Goal: Task Accomplishment & Management: Manage account settings

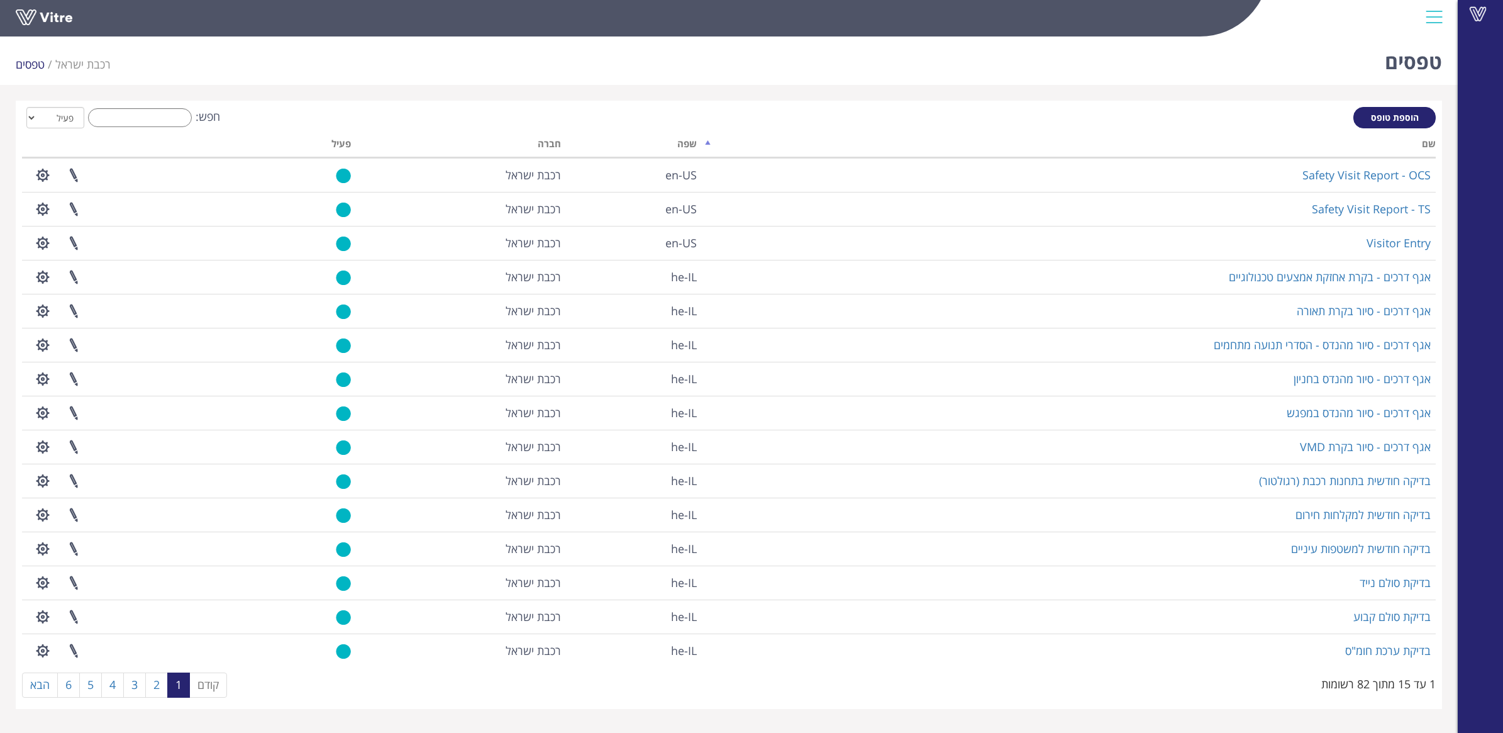
click at [120, 127] on div "חפש: הכל פעיל לא פעיל" at bounding box center [729, 118] width 1414 height 23
click at [121, 121] on input "חפש:" at bounding box center [140, 117] width 104 height 19
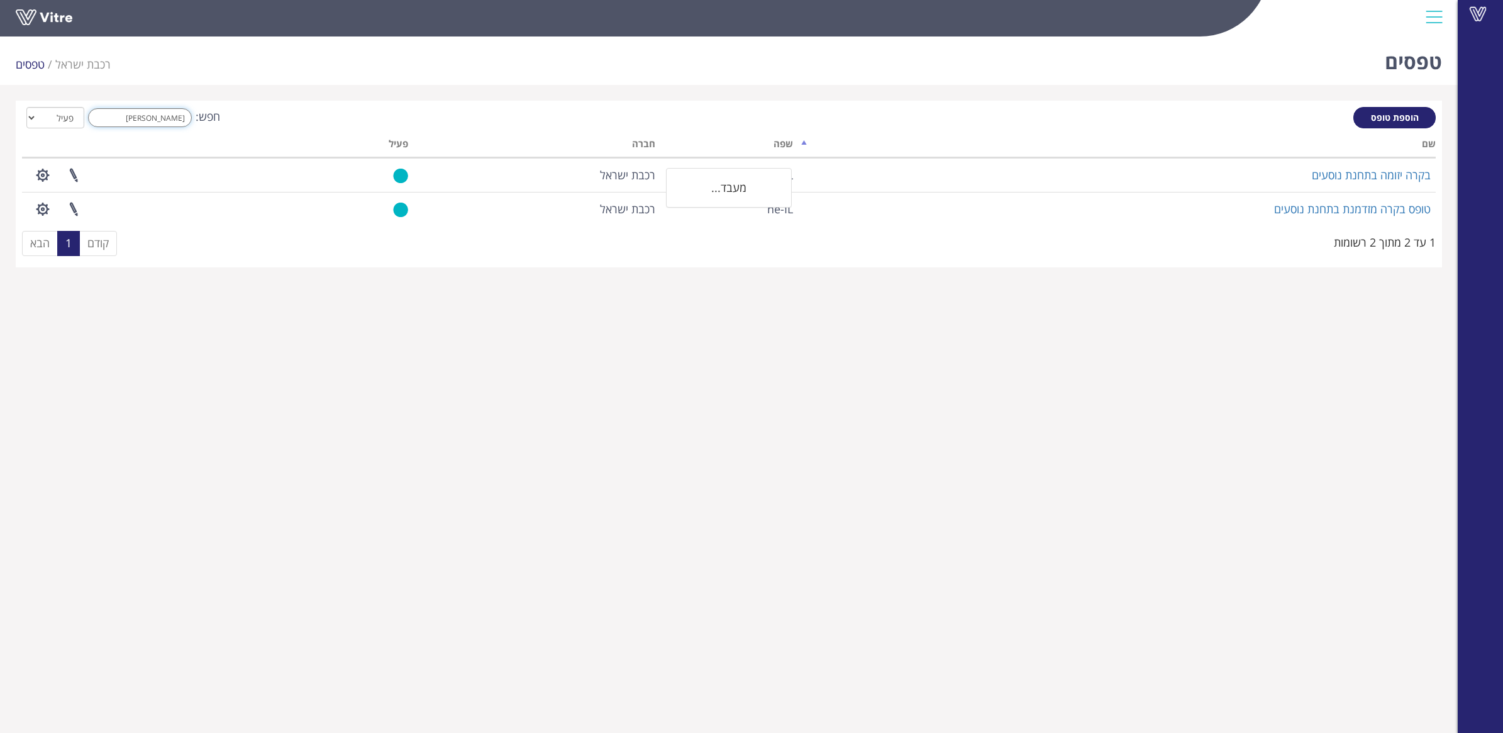
type input "ב"
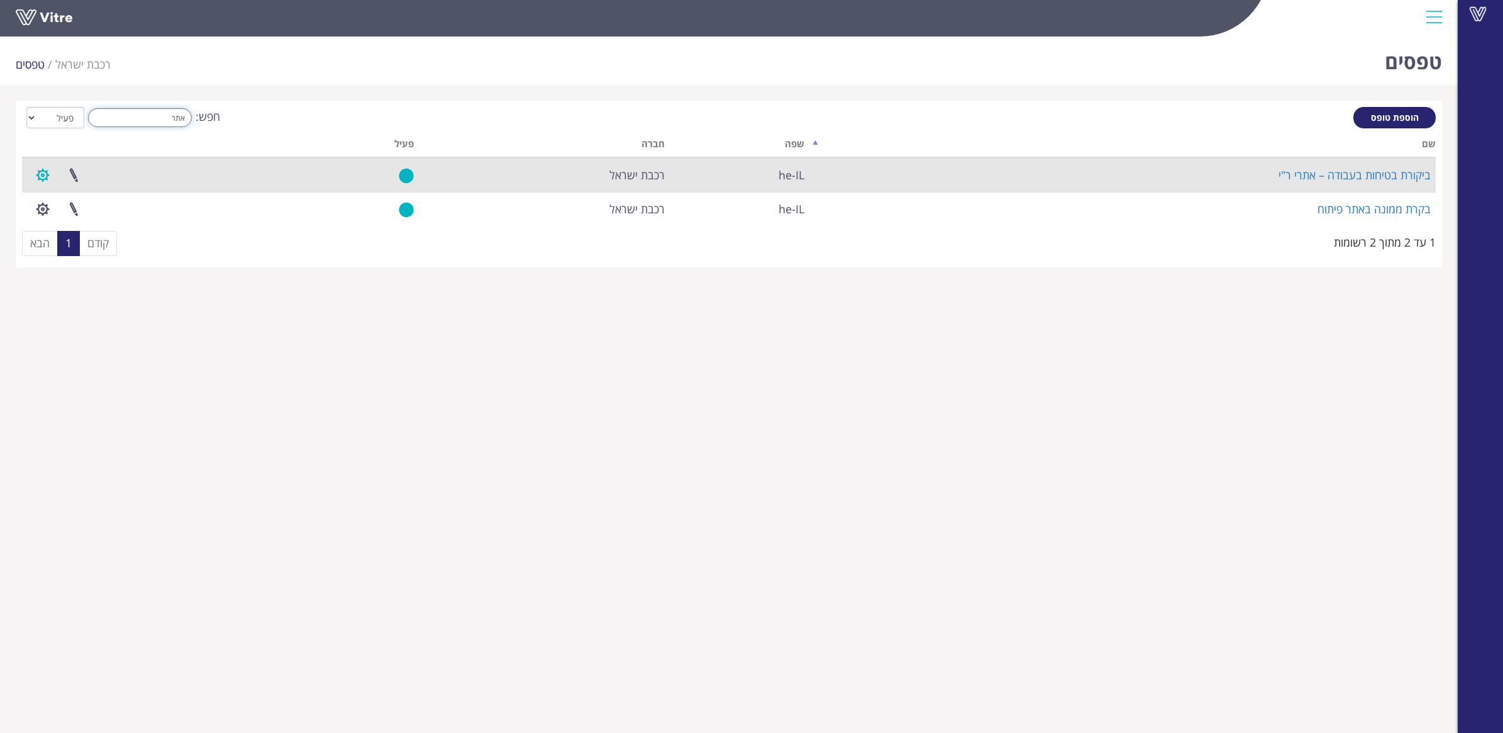
type input "אתר"
click at [52, 176] on button "button" at bounding box center [42, 175] width 31 height 33
click at [74, 222] on link "הגדרת משתמשים" at bounding box center [77, 221] width 99 height 16
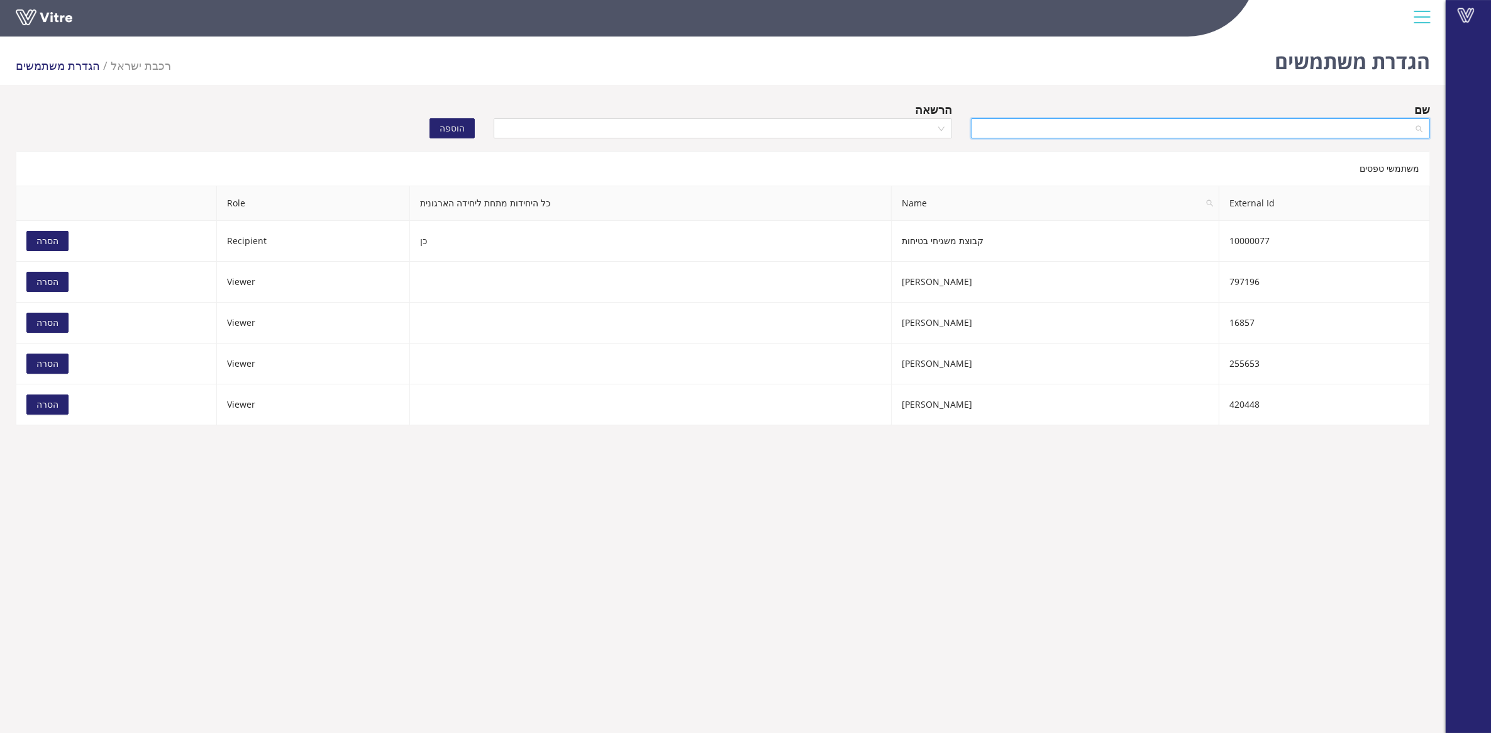
click at [1118, 133] on input "search" at bounding box center [1196, 128] width 435 height 19
type input "איבי"
click at [1131, 155] on div "משתמשי טפסים" at bounding box center [723, 168] width 1415 height 35
click at [1142, 140] on div "שם" at bounding box center [1201, 123] width 478 height 44
click at [1148, 131] on input "search" at bounding box center [1196, 128] width 435 height 19
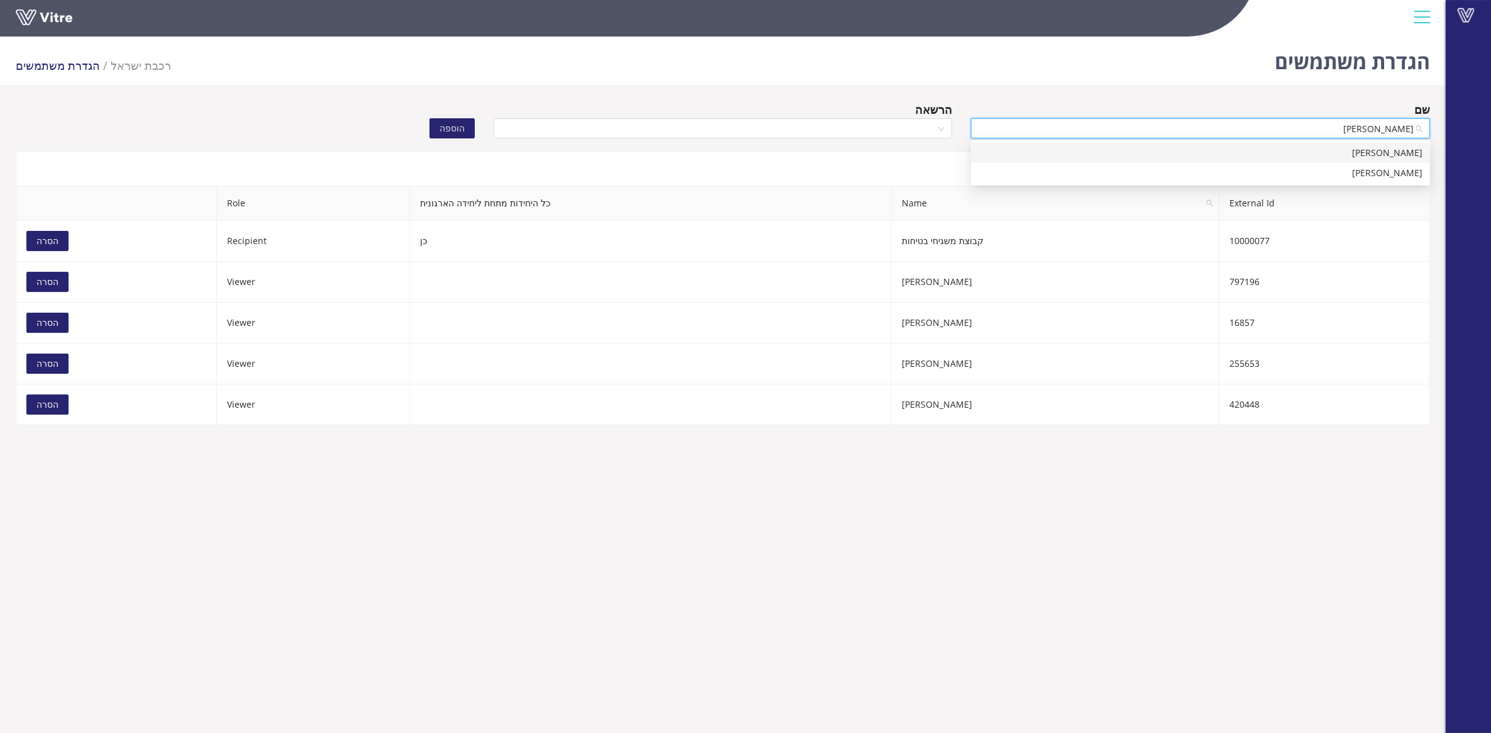
type input "ברבי אי"
click at [1184, 153] on div "ברבי איבי אהובה" at bounding box center [1201, 153] width 444 height 14
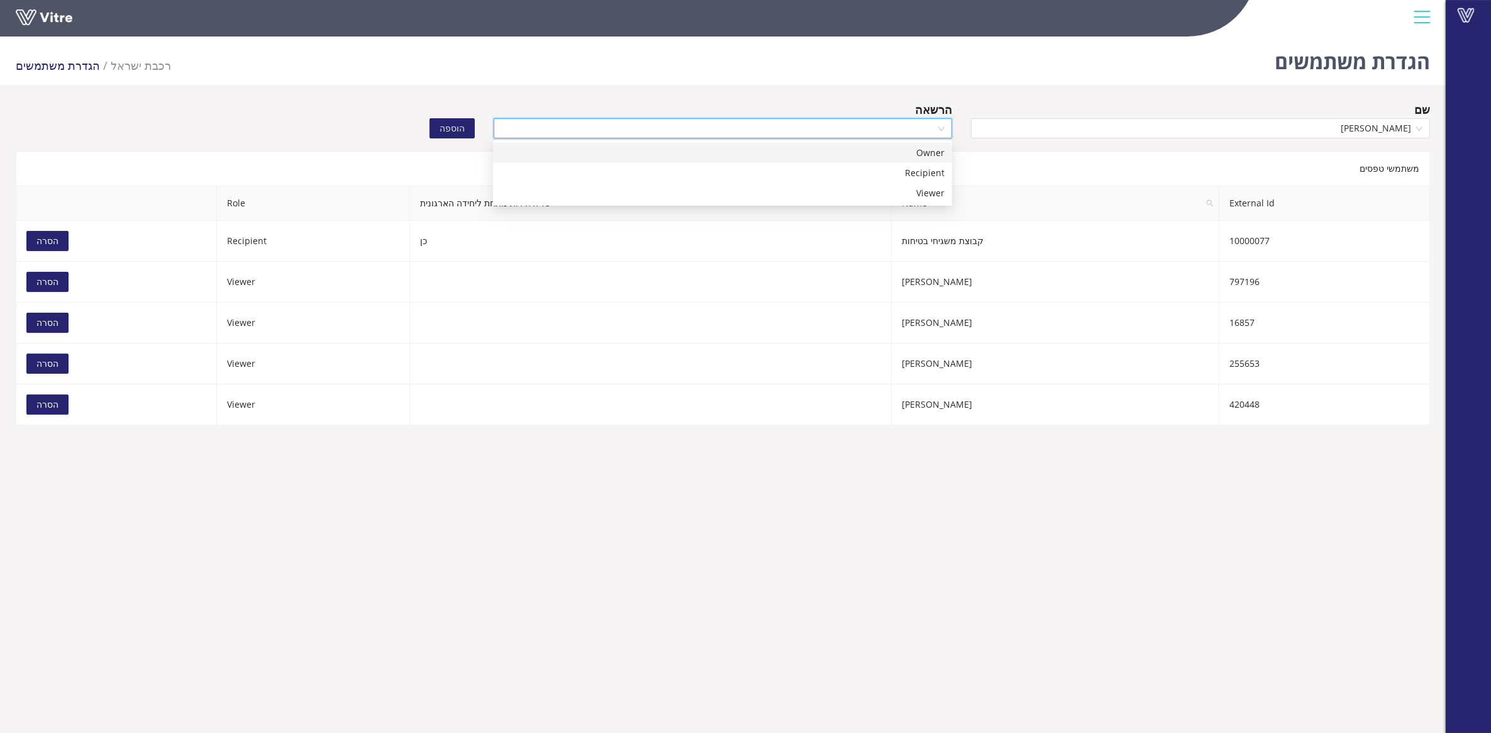
click at [745, 123] on input "search" at bounding box center [718, 128] width 435 height 19
click at [804, 168] on div "Recipient" at bounding box center [723, 173] width 444 height 14
click at [450, 126] on span "הוספה" at bounding box center [452, 128] width 25 height 14
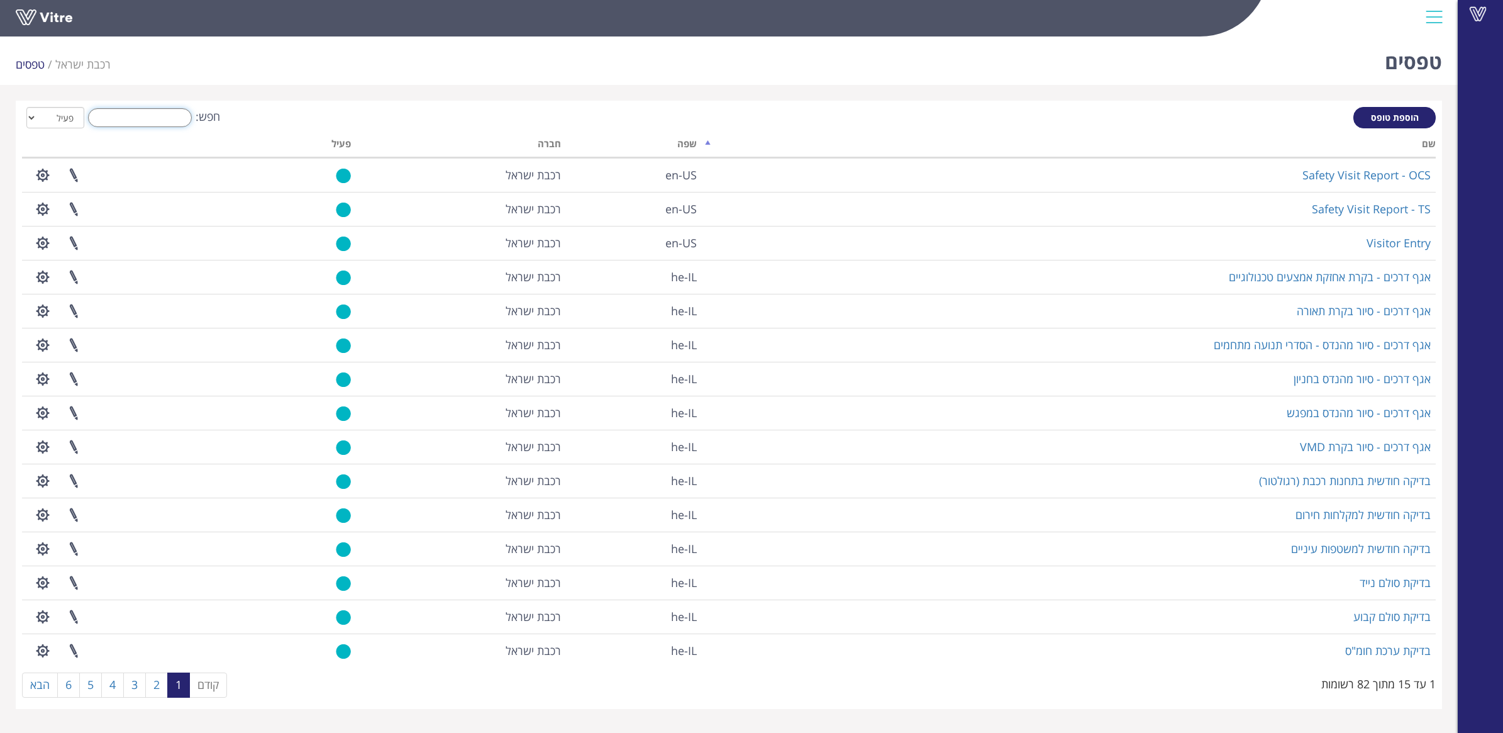
click at [153, 121] on input "חפש:" at bounding box center [140, 117] width 104 height 19
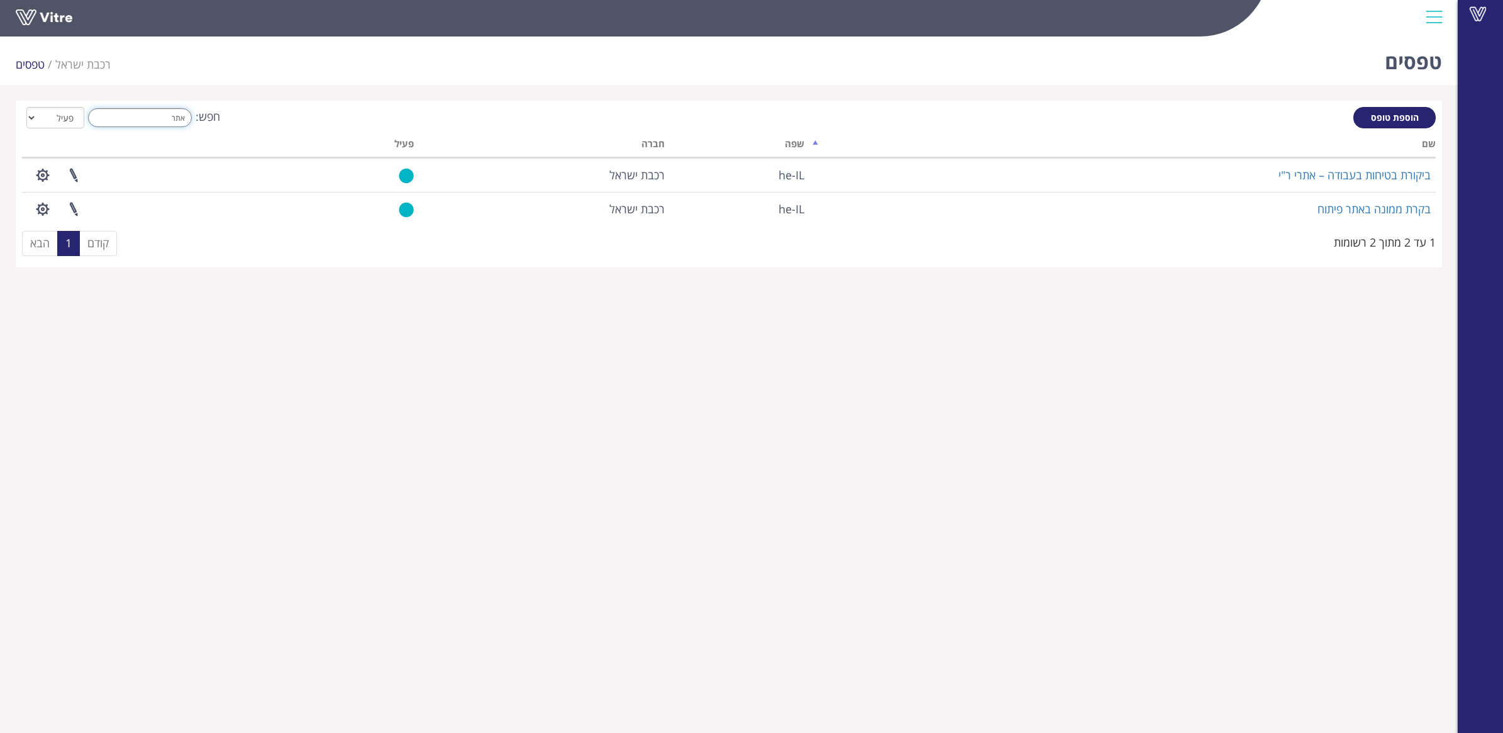
type input "אתר"
